Goal: Task Accomplishment & Management: Complete application form

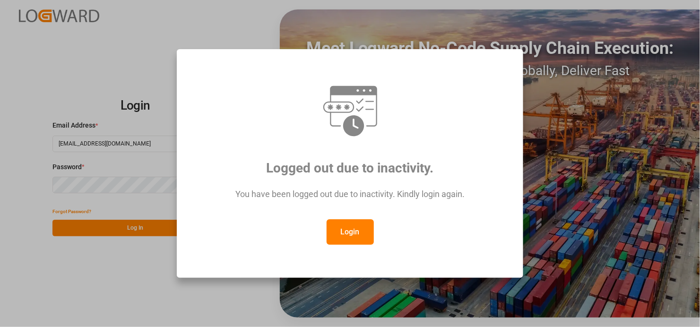
click at [350, 230] on button "Login" at bounding box center [349, 232] width 47 height 26
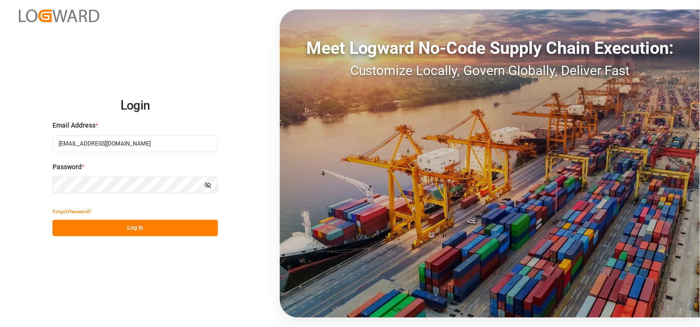
click at [138, 219] on div "Forgot Password? Log In" at bounding box center [134, 219] width 165 height 33
click at [135, 224] on button "Log In" at bounding box center [134, 228] width 165 height 17
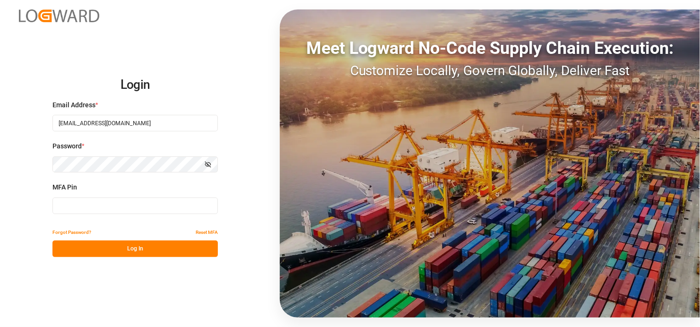
click at [144, 205] on input at bounding box center [134, 205] width 165 height 17
type input "321269"
click at [133, 248] on button "Log In" at bounding box center [134, 248] width 165 height 17
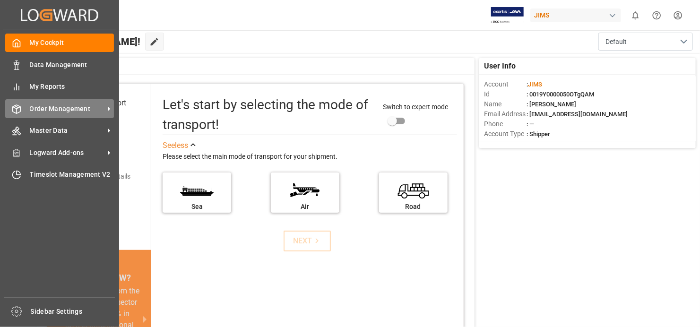
click at [30, 108] on span "Order Management" at bounding box center [67, 109] width 75 height 10
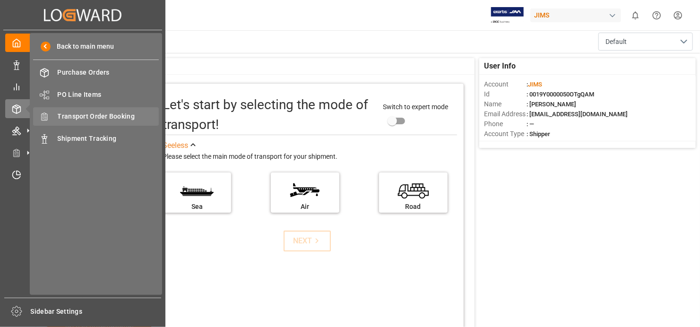
click at [105, 113] on span "Transport Order Booking" at bounding box center [109, 116] width 102 height 10
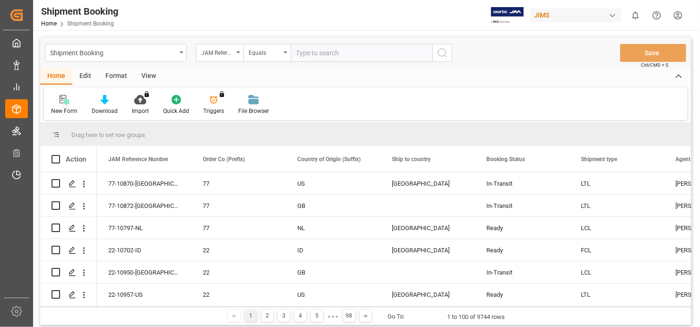
click at [67, 104] on div "New Form" at bounding box center [64, 104] width 41 height 21
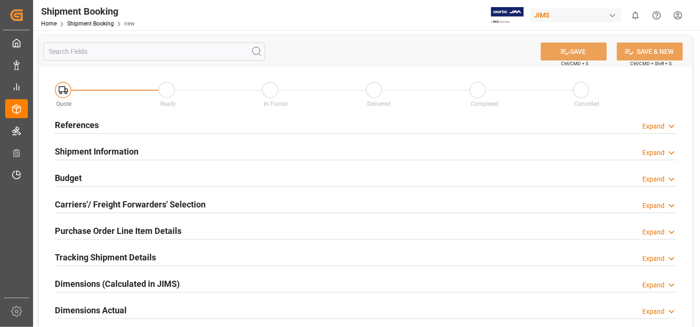
click at [65, 123] on h2 "References" at bounding box center [77, 125] width 44 height 13
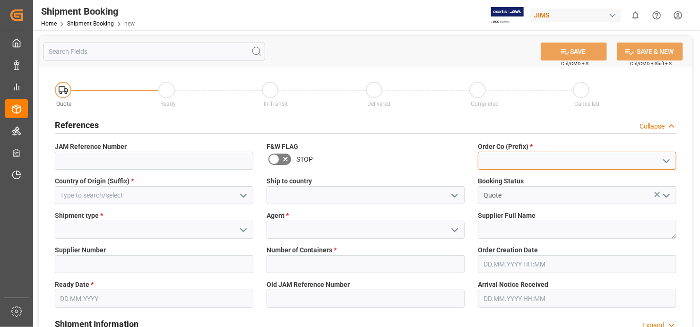
click at [594, 160] on input at bounding box center [577, 161] width 198 height 18
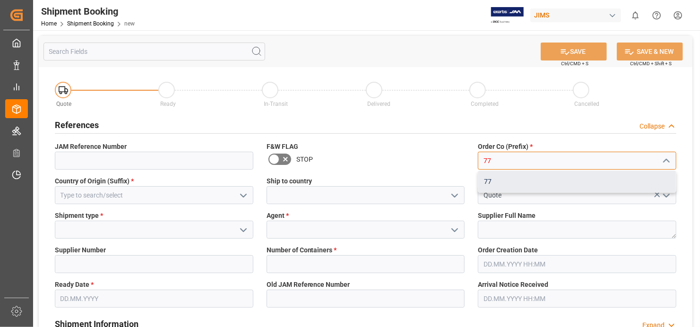
click at [548, 182] on div "77" at bounding box center [576, 181] width 197 height 21
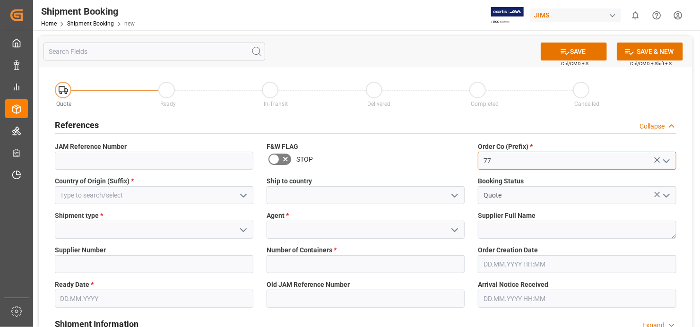
type input "77"
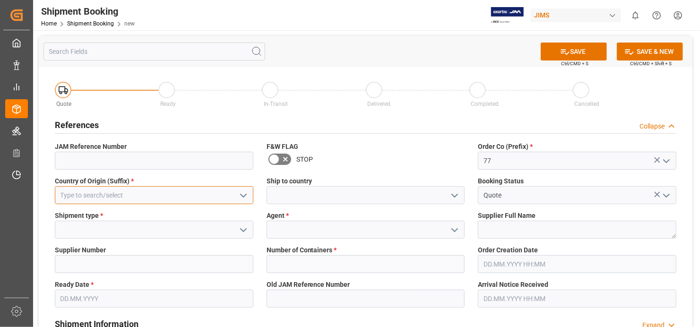
click at [131, 193] on input at bounding box center [154, 195] width 198 height 18
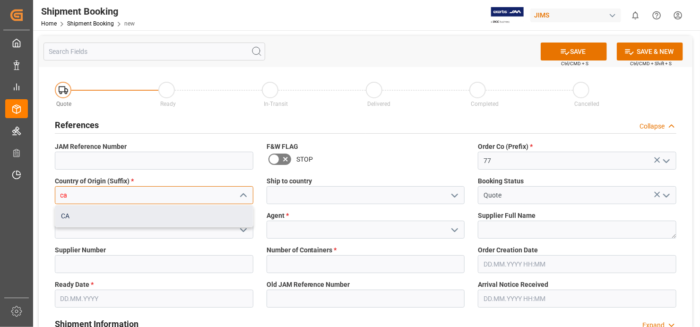
click at [184, 214] on div "CA" at bounding box center [153, 215] width 197 height 21
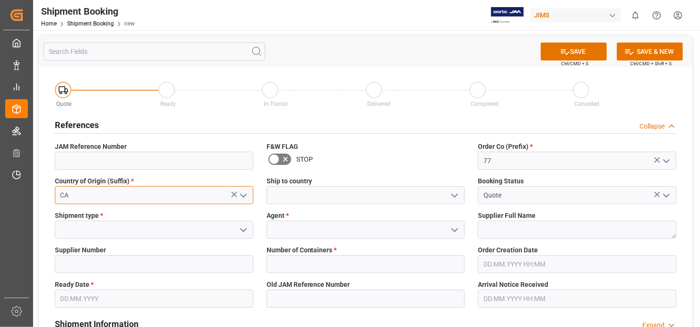
type input "CA"
click at [242, 230] on polyline "open menu" at bounding box center [243, 230] width 6 height 3
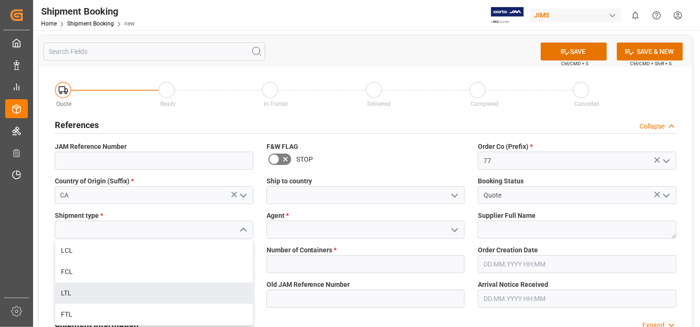
click at [144, 295] on div "LTL" at bounding box center [153, 292] width 197 height 21
type input "LTL"
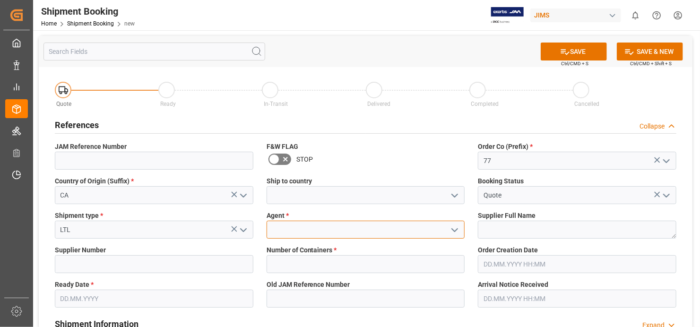
click at [385, 228] on input at bounding box center [365, 230] width 198 height 18
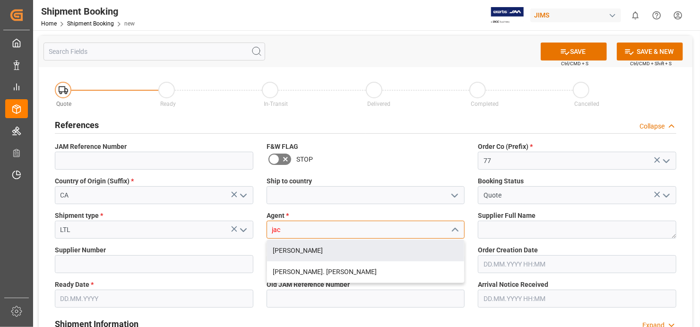
click at [321, 252] on div "[PERSON_NAME]" at bounding box center [365, 250] width 197 height 21
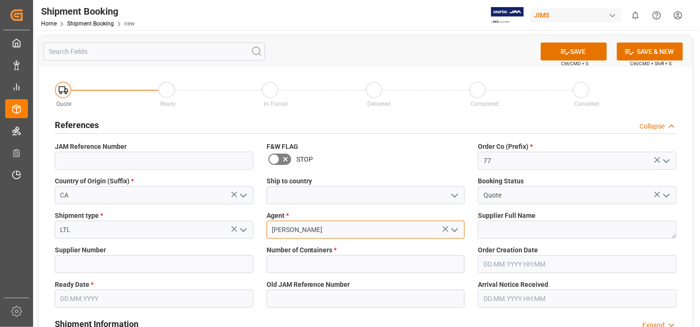
type input "[PERSON_NAME]"
click at [561, 229] on textarea at bounding box center [577, 230] width 198 height 18
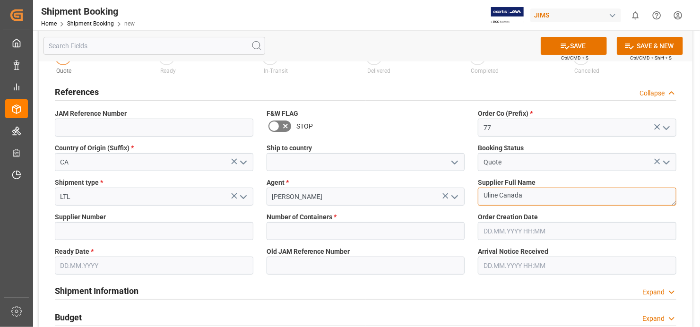
scroll to position [94, 0]
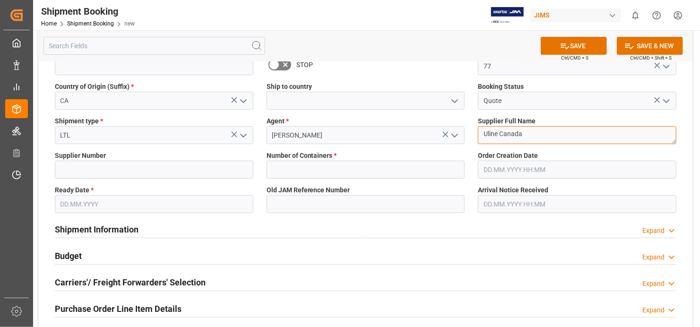
type textarea "Uline Canada"
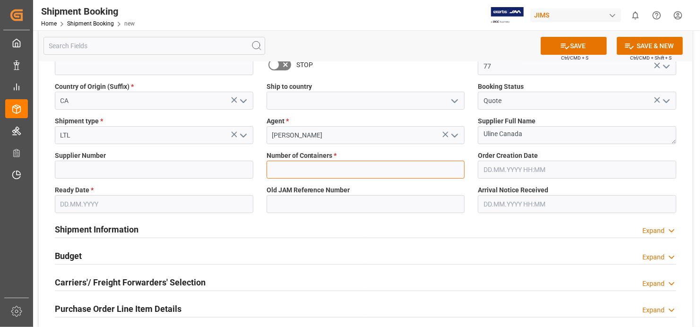
click at [381, 171] on input "text" at bounding box center [365, 170] width 198 height 18
type input "0"
click at [238, 209] on input "text" at bounding box center [154, 204] width 198 height 18
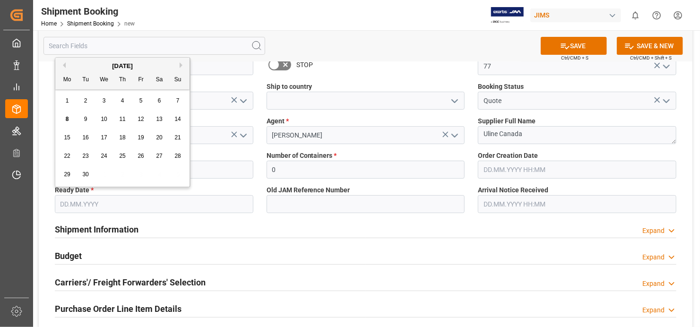
click at [68, 120] on div "8" at bounding box center [67, 119] width 12 height 11
type input "[DATE]"
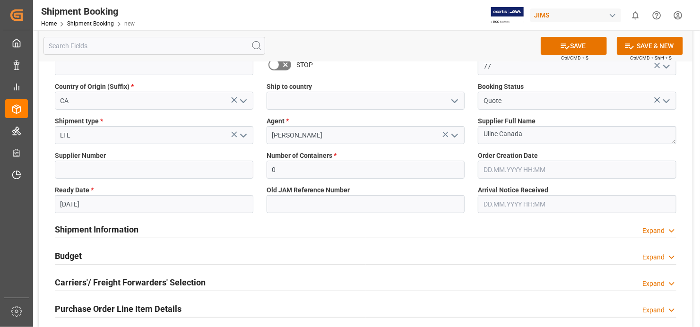
click at [351, 220] on div "Shipment Information Expand" at bounding box center [365, 229] width 621 height 18
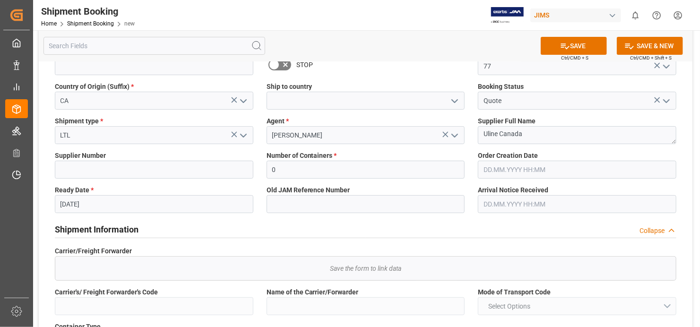
scroll to position [0, 0]
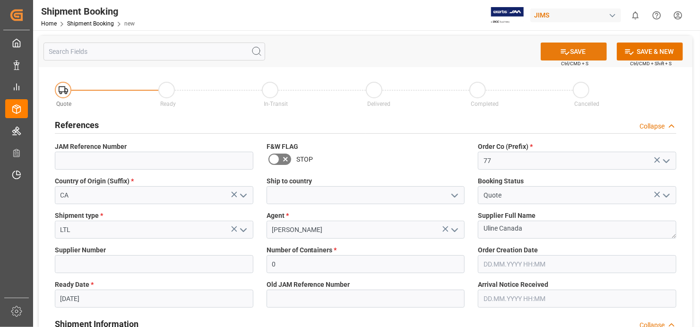
click at [576, 48] on button "SAVE" at bounding box center [573, 52] width 66 height 18
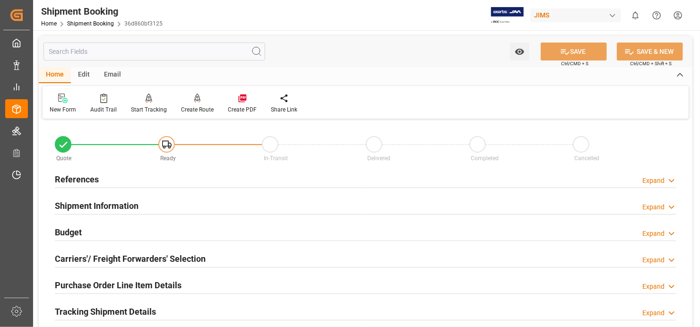
click at [80, 180] on h2 "References" at bounding box center [77, 179] width 44 height 13
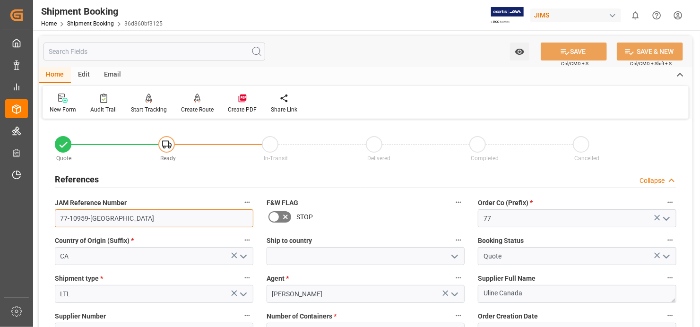
drag, startPoint x: 102, startPoint y: 218, endPoint x: 47, endPoint y: 219, distance: 55.3
